Goal: Find specific page/section: Find specific page/section

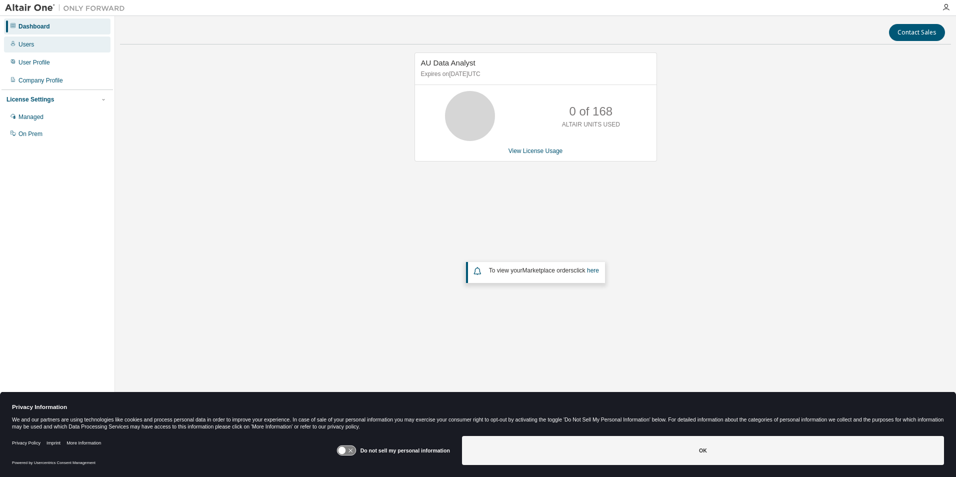
click at [47, 41] on div "Users" at bounding box center [57, 44] width 106 height 16
